Goal: Information Seeking & Learning: Find specific fact

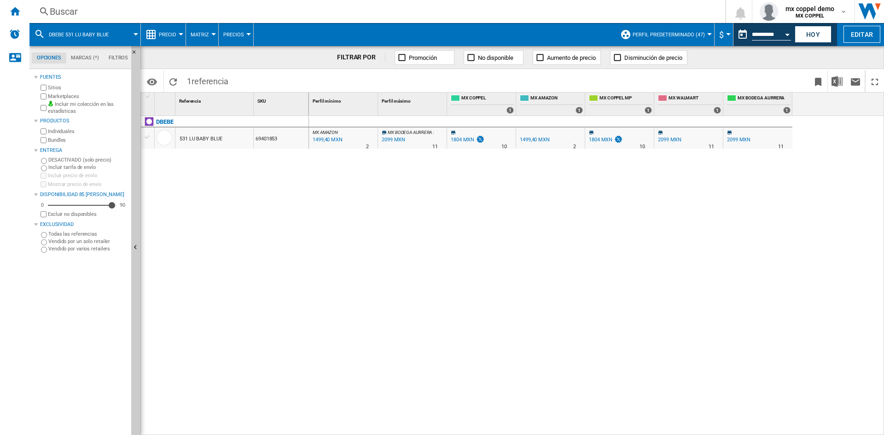
click at [99, 6] on div "Buscar" at bounding box center [375, 11] width 651 height 13
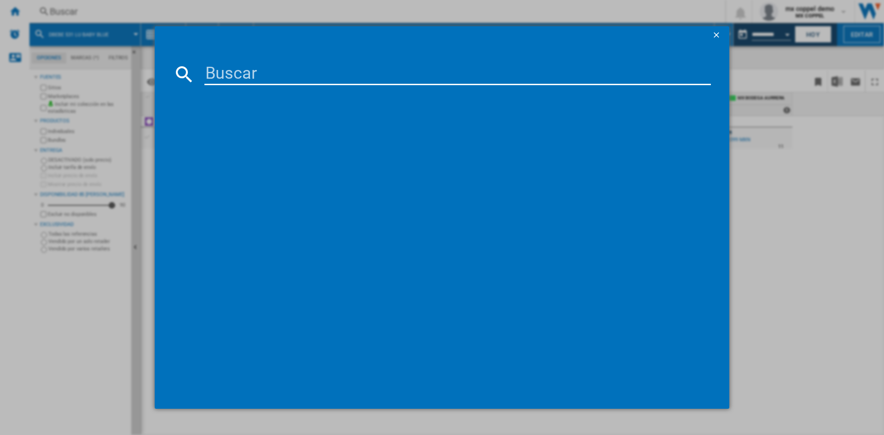
click at [258, 77] on input at bounding box center [457, 74] width 506 height 22
paste input "PRINSEL 5157 GOLF BLUE"
type input "PRINSEL 5157 GOLF BLUE"
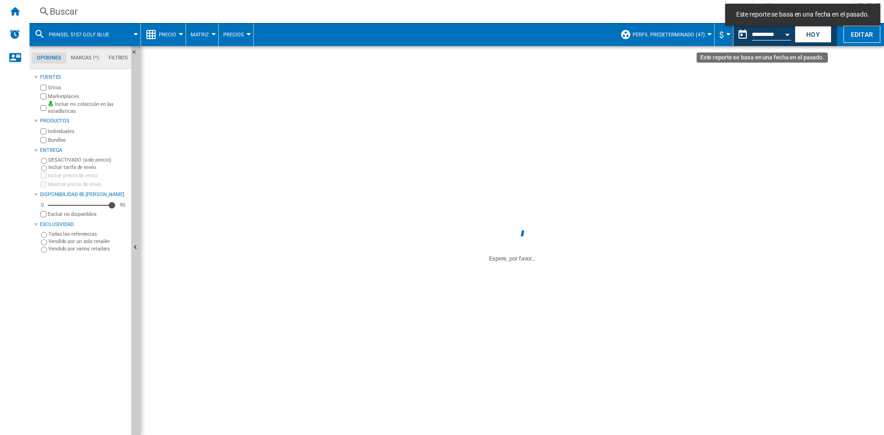
click at [784, 34] on button "Open calendar" at bounding box center [787, 33] width 17 height 17
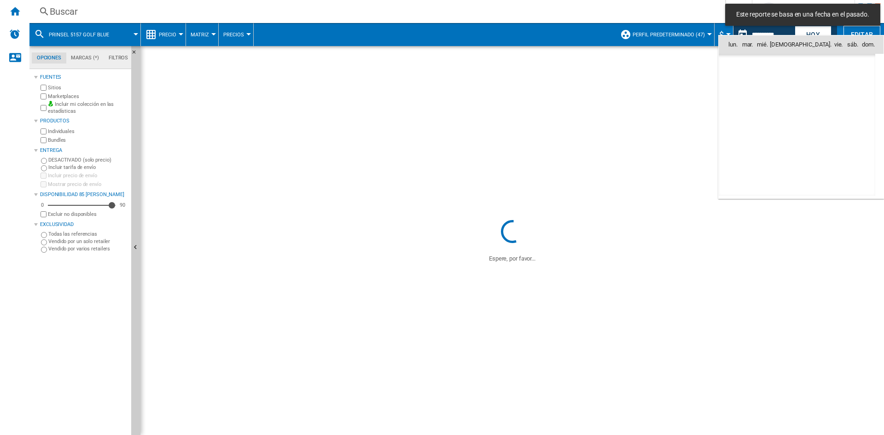
scroll to position [4391, 0]
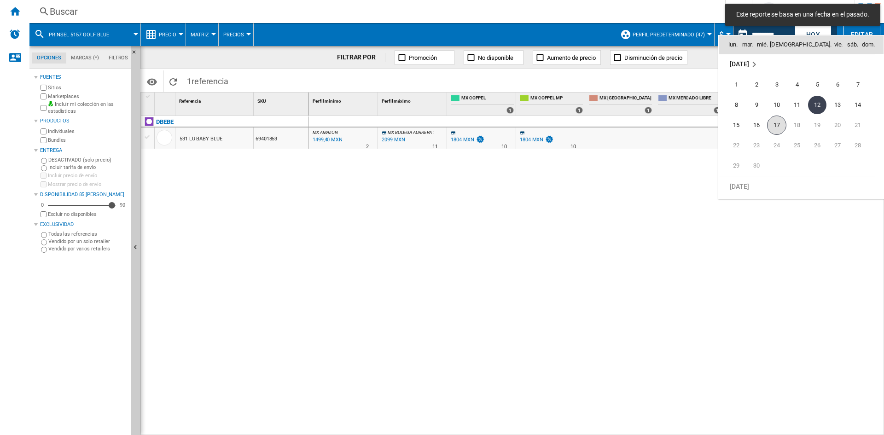
click at [777, 126] on span "17" at bounding box center [776, 125] width 19 height 19
type input "**********"
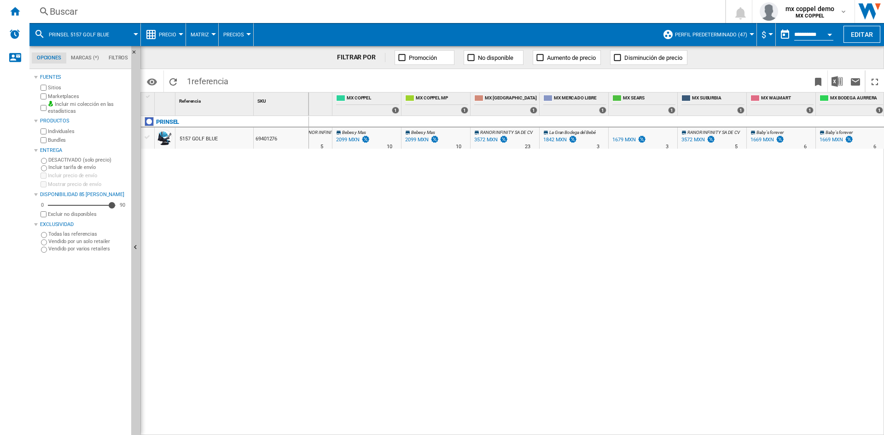
scroll to position [0, 115]
click at [127, 14] on div "Buscar" at bounding box center [375, 11] width 651 height 13
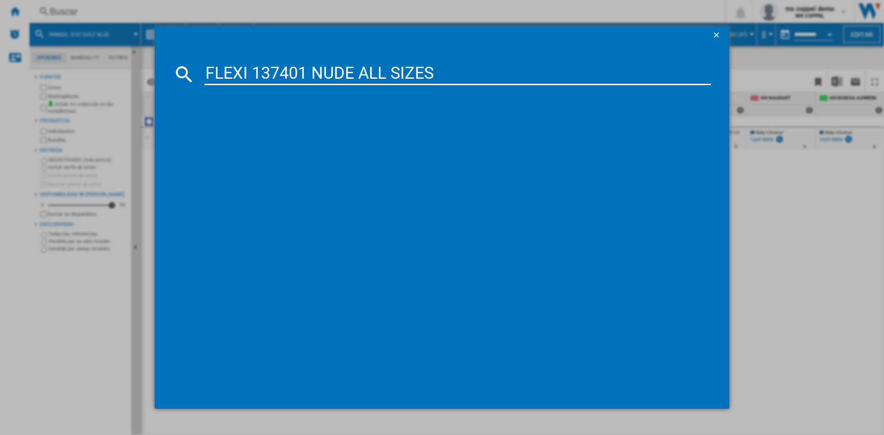
type input "FLEXI 137401 NUDE ALL SIZES"
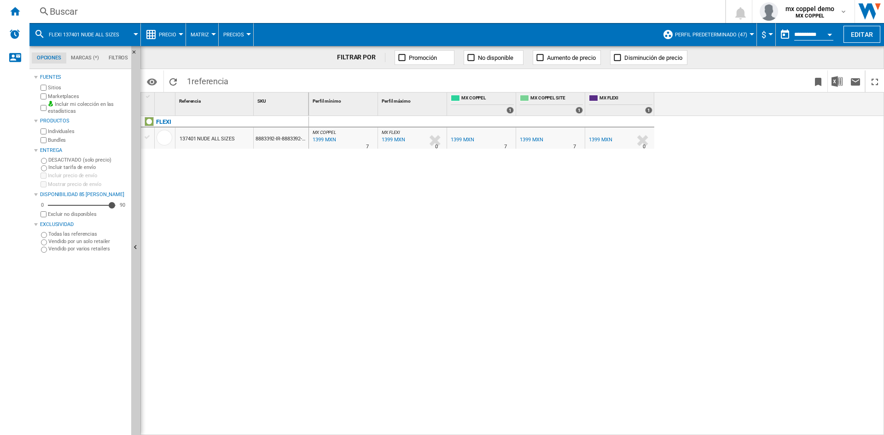
click at [232, 13] on div "Buscar" at bounding box center [375, 11] width 651 height 13
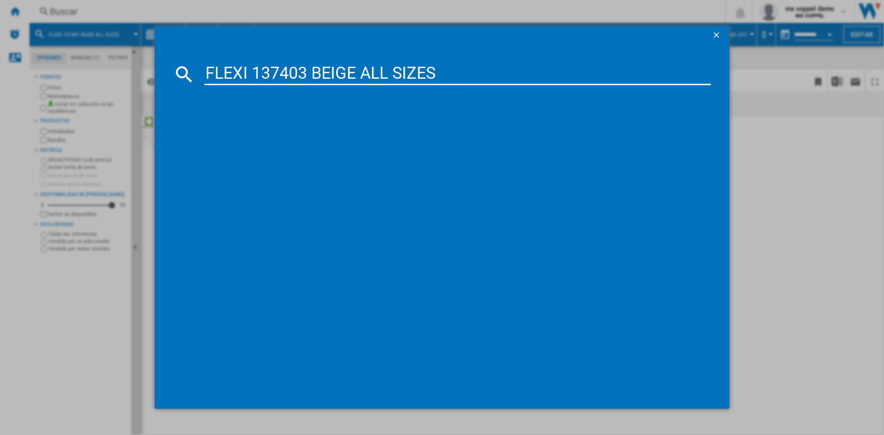
type input "FLEXI 137403 BEIGE ALL SIZES"
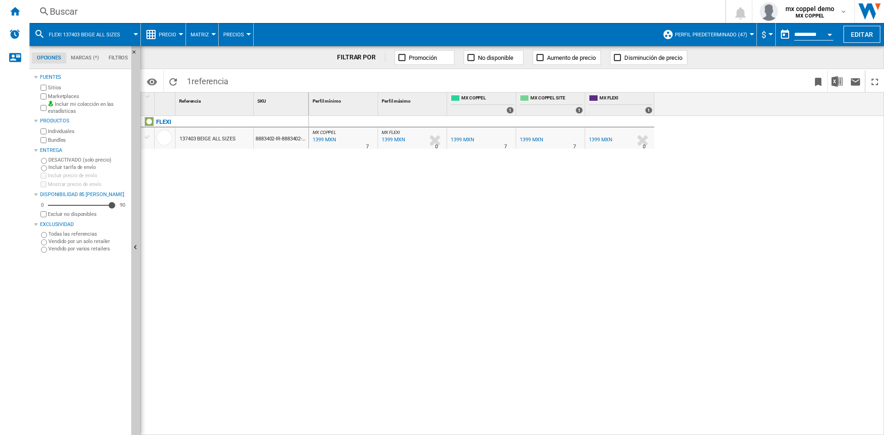
click at [169, 15] on div "Buscar" at bounding box center [375, 11] width 651 height 13
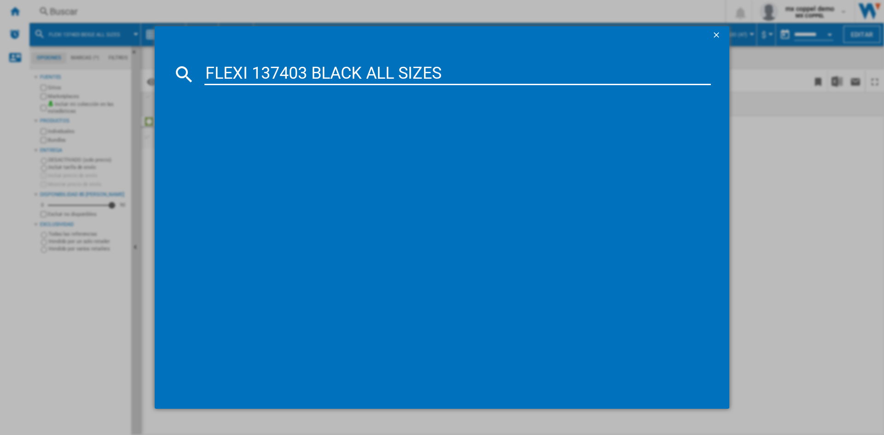
type input "FLEXI 137403 BLACK ALL SIZES"
